Goal: Complete application form

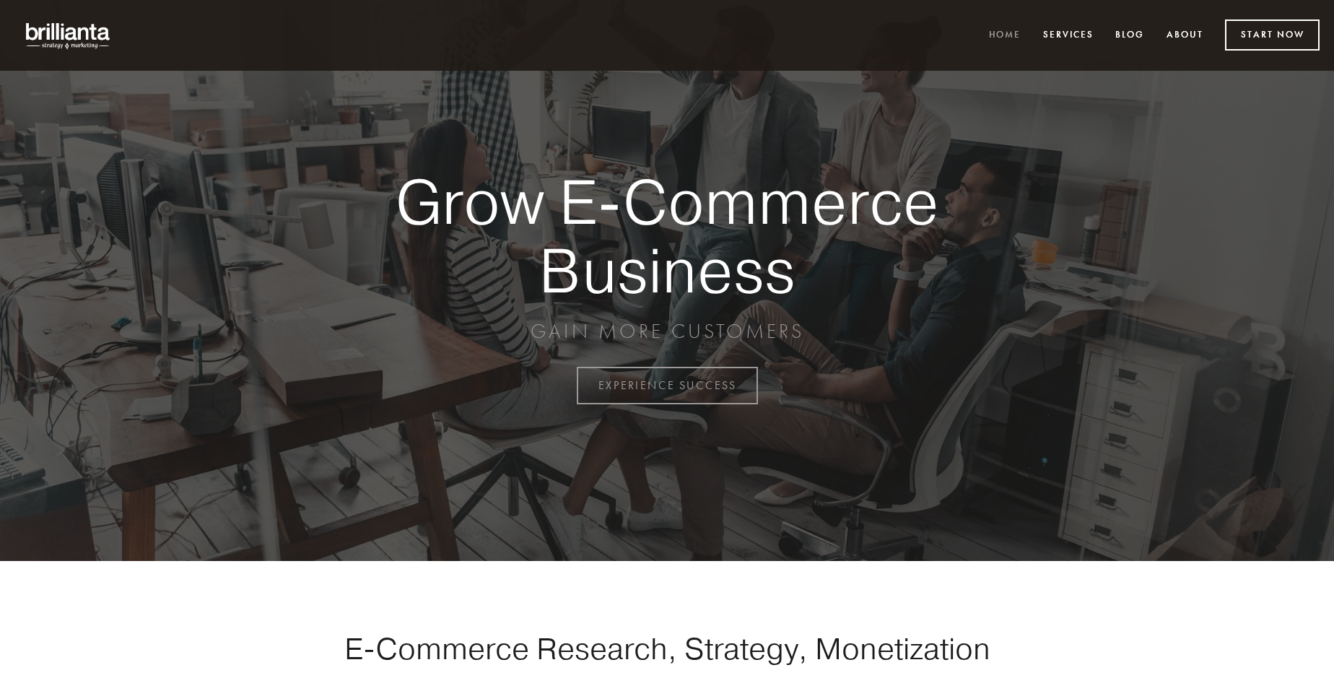
scroll to position [3784, 0]
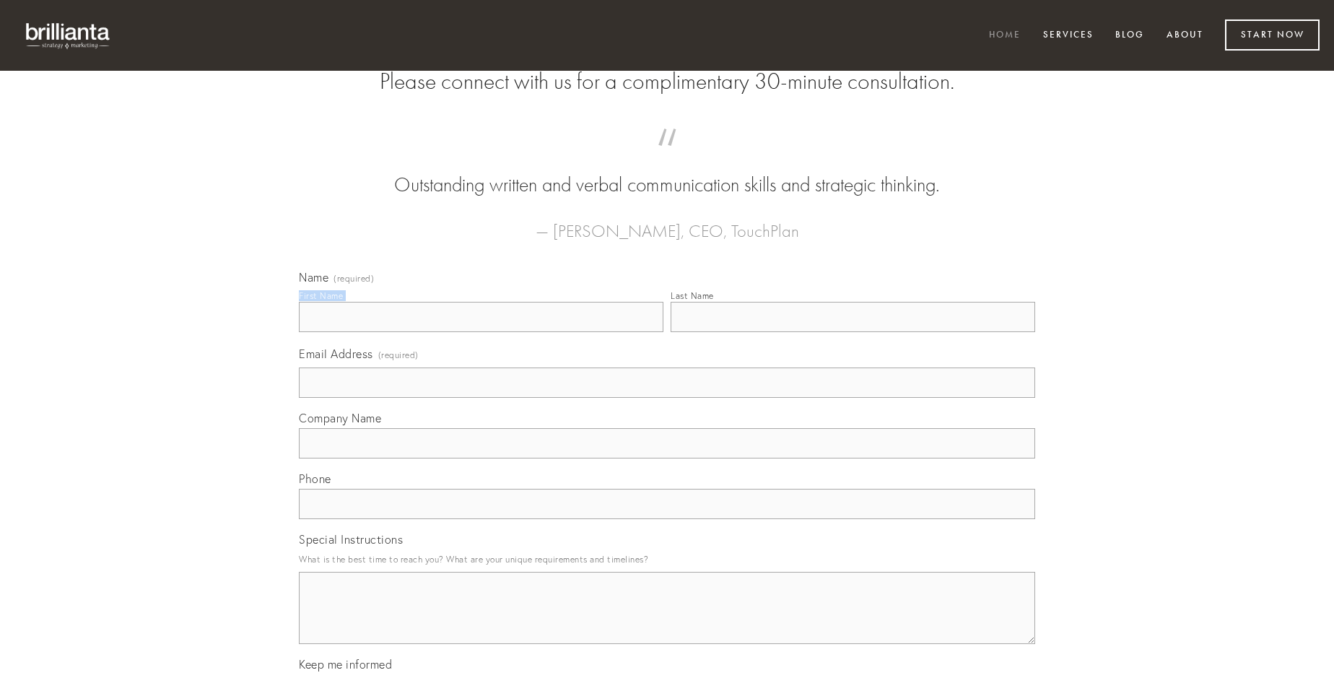
type input "[PERSON_NAME]"
click at [853, 332] on input "Last Name" at bounding box center [853, 317] width 365 height 30
type input "[PERSON_NAME]"
click at [667, 398] on input "Email Address (required)" at bounding box center [667, 382] width 736 height 30
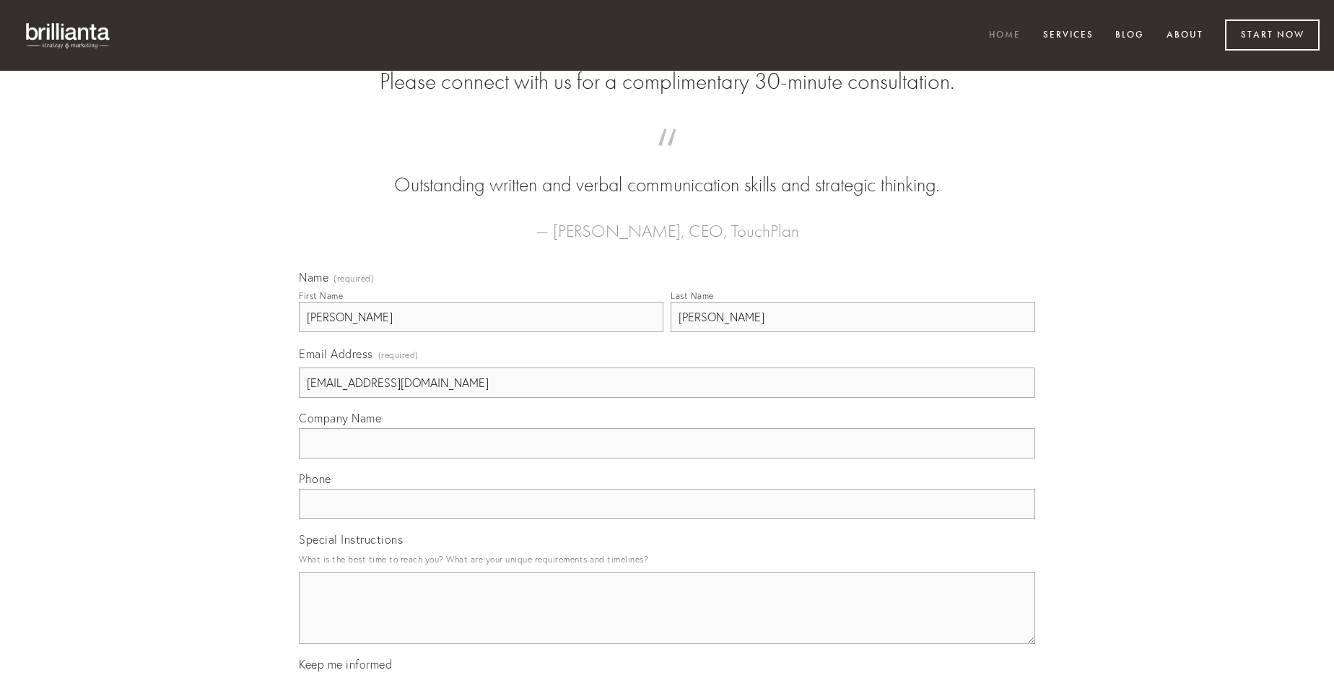
type input "[EMAIL_ADDRESS][DOMAIN_NAME]"
click at [667, 458] on input "Company Name" at bounding box center [667, 443] width 736 height 30
type input "cometes"
click at [667, 519] on input "text" at bounding box center [667, 504] width 736 height 30
click at [667, 621] on textarea "Special Instructions" at bounding box center [667, 608] width 736 height 72
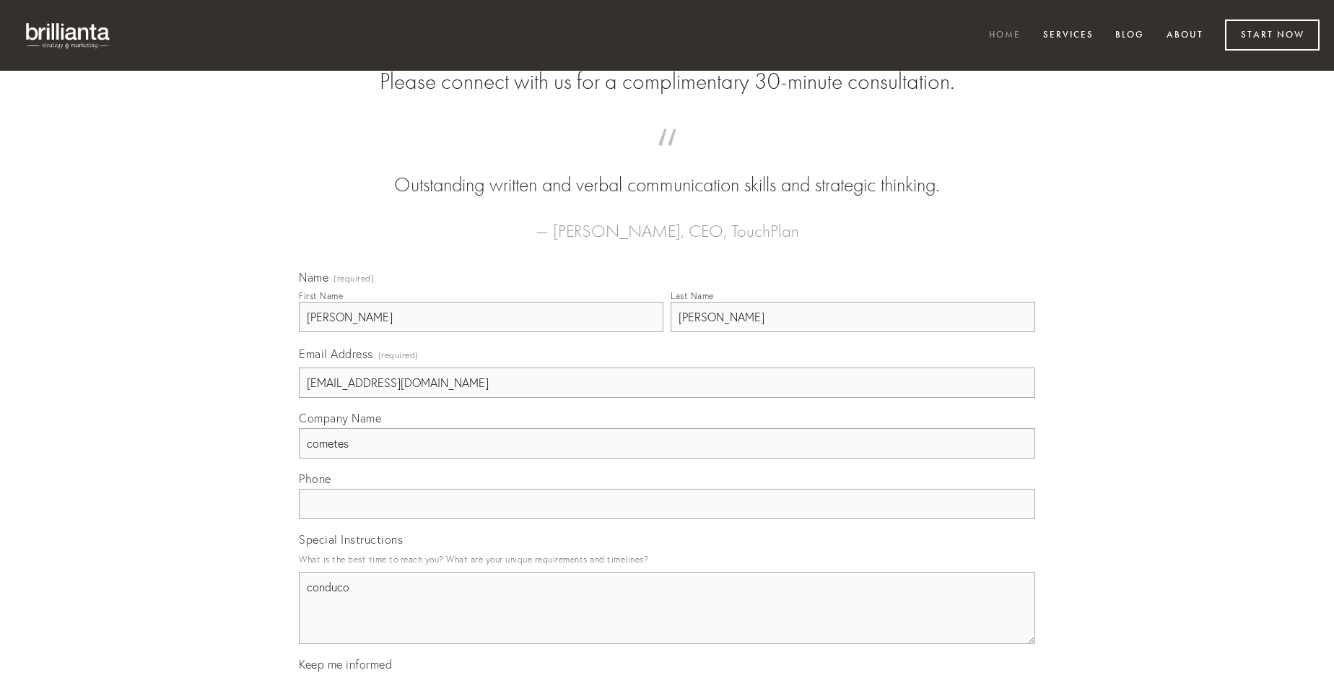
type textarea "conduco"
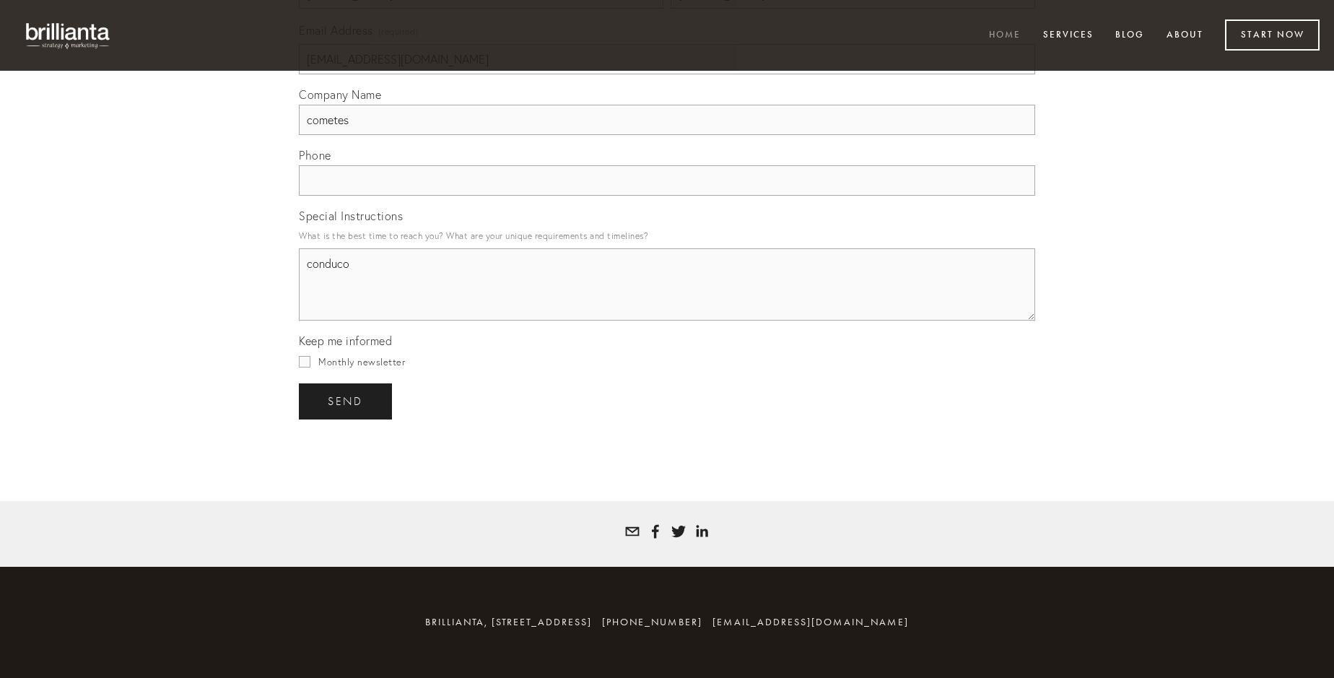
click at [347, 401] on span "send" at bounding box center [345, 401] width 35 height 13
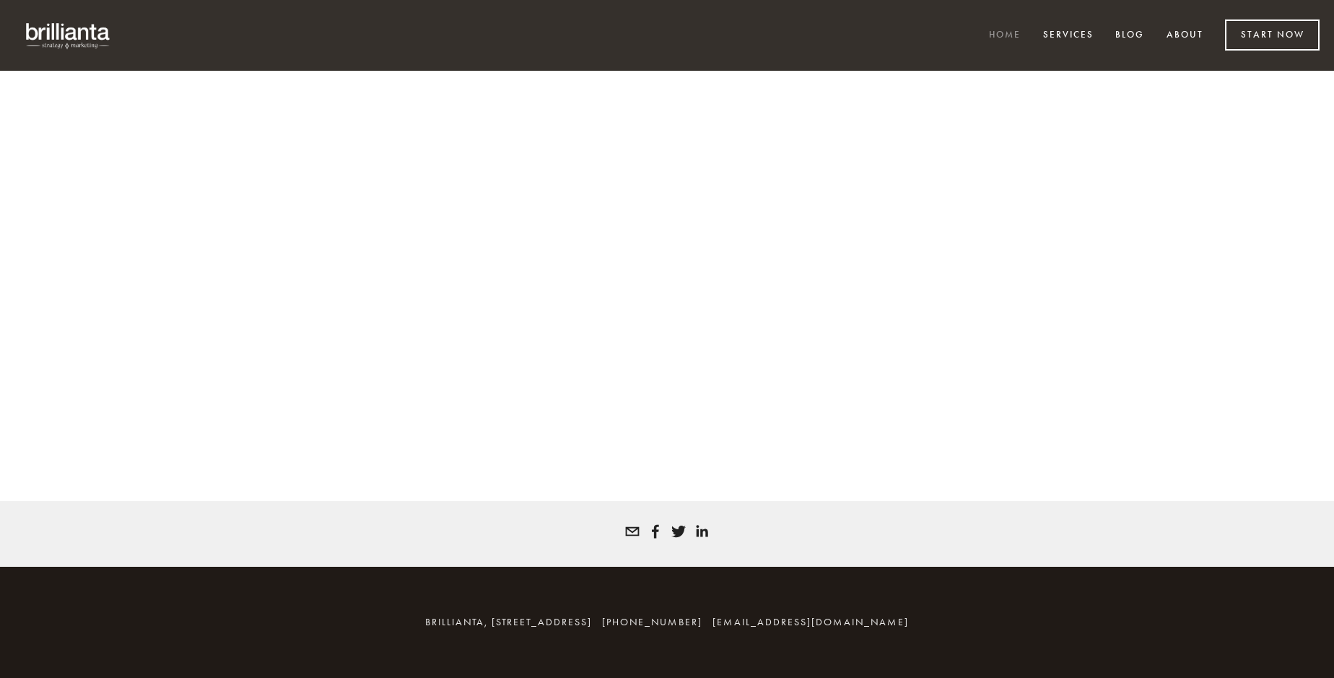
scroll to position [3765, 0]
